Goal: Check status: Check status

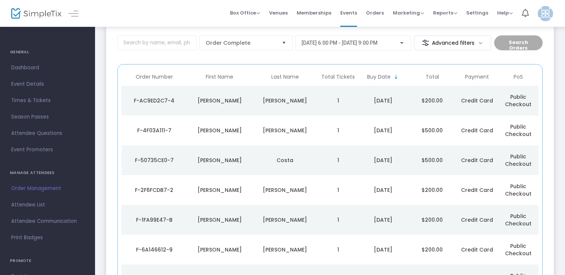
scroll to position [42, 0]
click at [311, 134] on td "[PERSON_NAME]" at bounding box center [285, 130] width 66 height 30
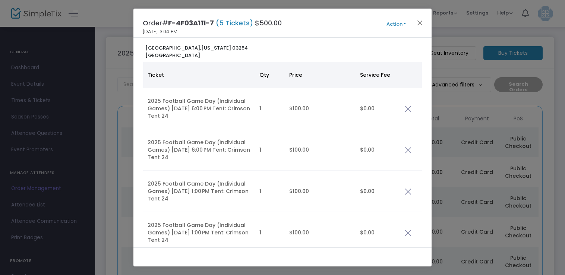
scroll to position [19, 0]
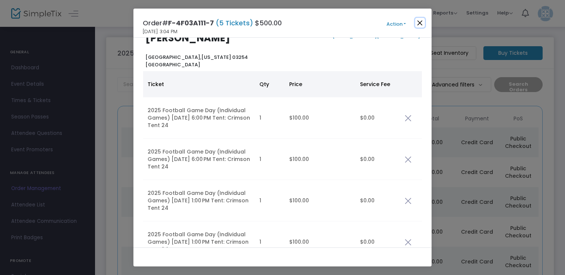
click at [421, 25] on button "Close" at bounding box center [420, 23] width 10 height 10
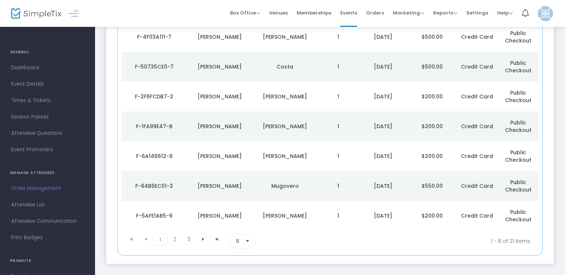
scroll to position [135, 0]
click at [307, 191] on td "Mugovero" at bounding box center [285, 186] width 66 height 30
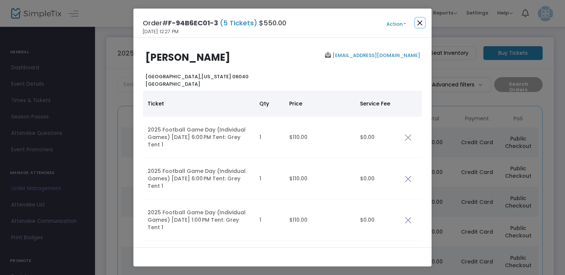
click at [419, 23] on button "Close" at bounding box center [420, 23] width 10 height 10
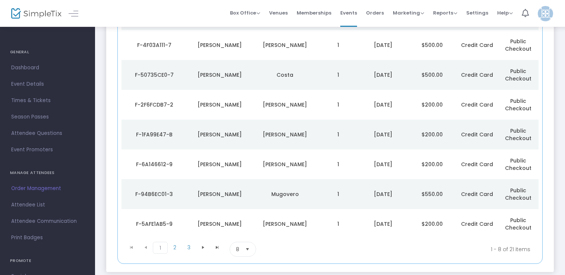
click at [313, 75] on div "Costa" at bounding box center [285, 74] width 62 height 7
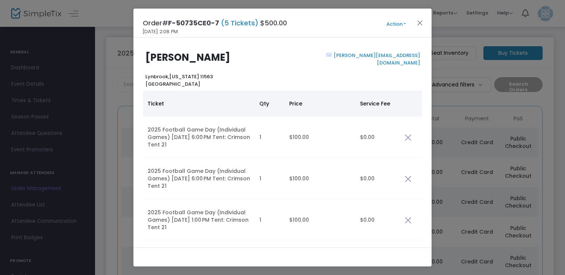
scroll to position [13, 0]
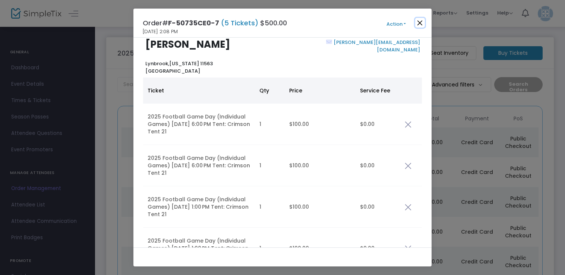
click at [418, 23] on button "Close" at bounding box center [420, 23] width 10 height 10
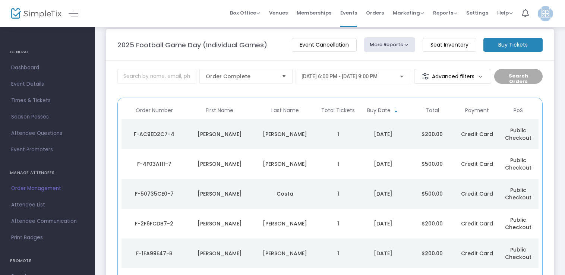
scroll to position [0, 0]
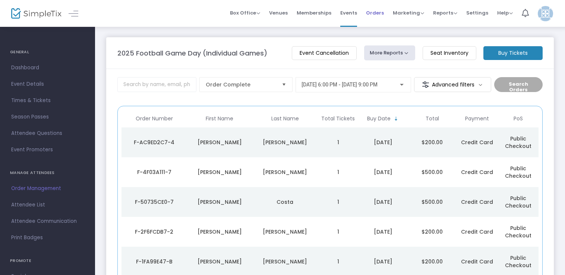
click at [377, 9] on span "Orders" at bounding box center [375, 12] width 18 height 19
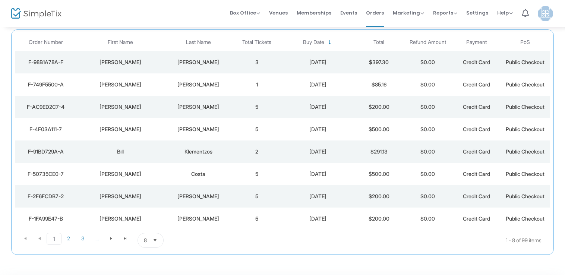
scroll to position [57, 0]
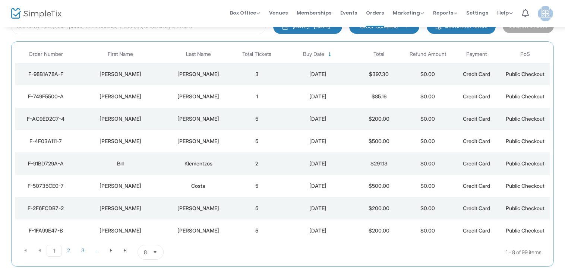
click at [155, 160] on div "Bill" at bounding box center [120, 163] width 84 height 7
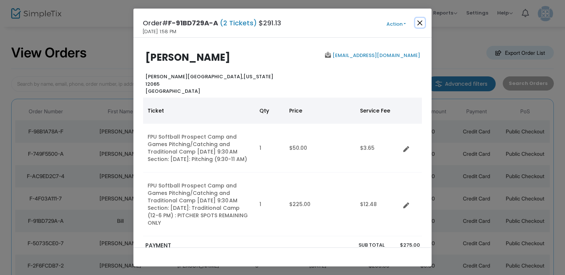
click at [417, 24] on button "Close" at bounding box center [420, 23] width 10 height 10
